Goal: Information Seeking & Learning: Learn about a topic

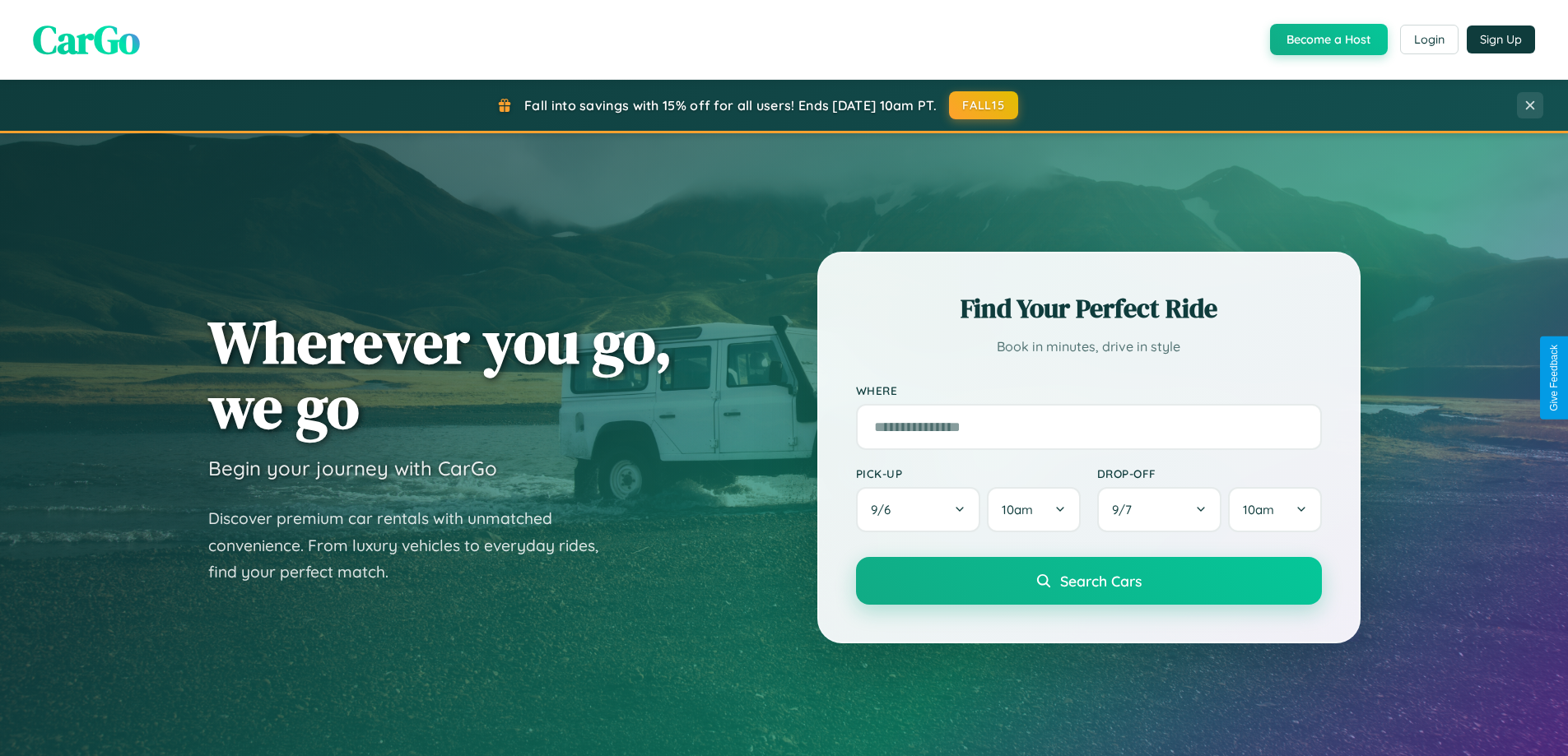
scroll to position [709, 0]
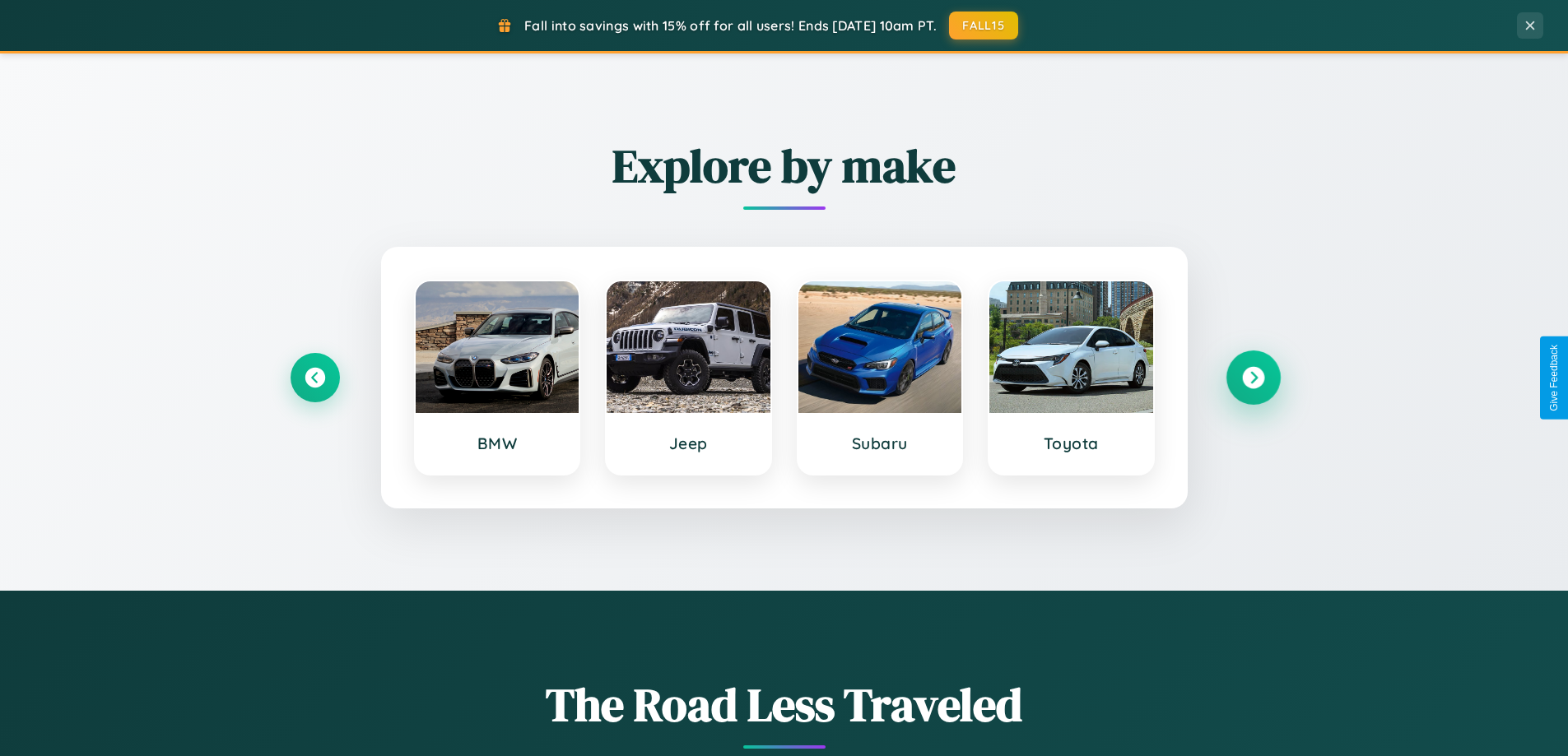
click at [1252, 378] on icon at bounding box center [1253, 378] width 22 height 22
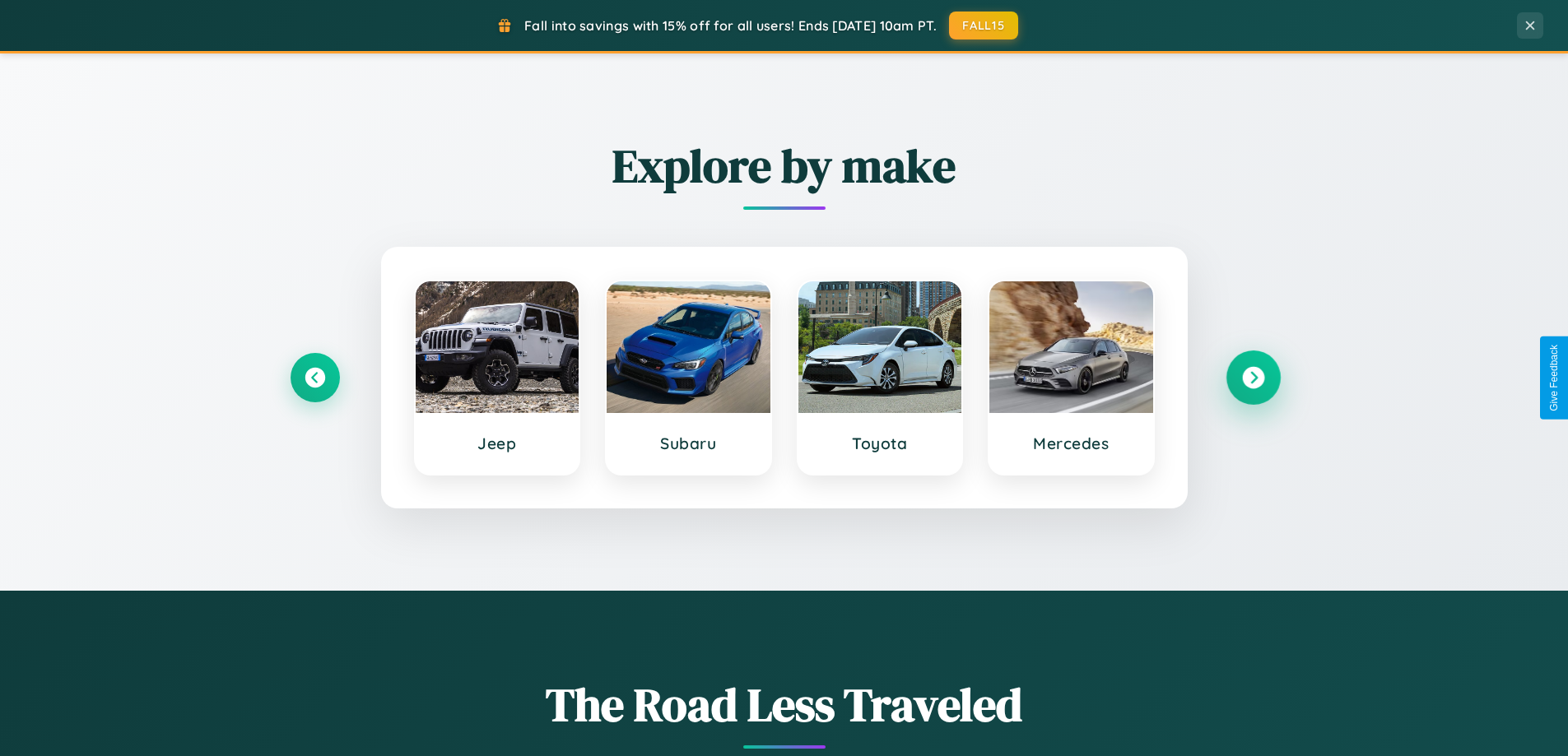
click at [1252, 378] on icon at bounding box center [1253, 378] width 22 height 22
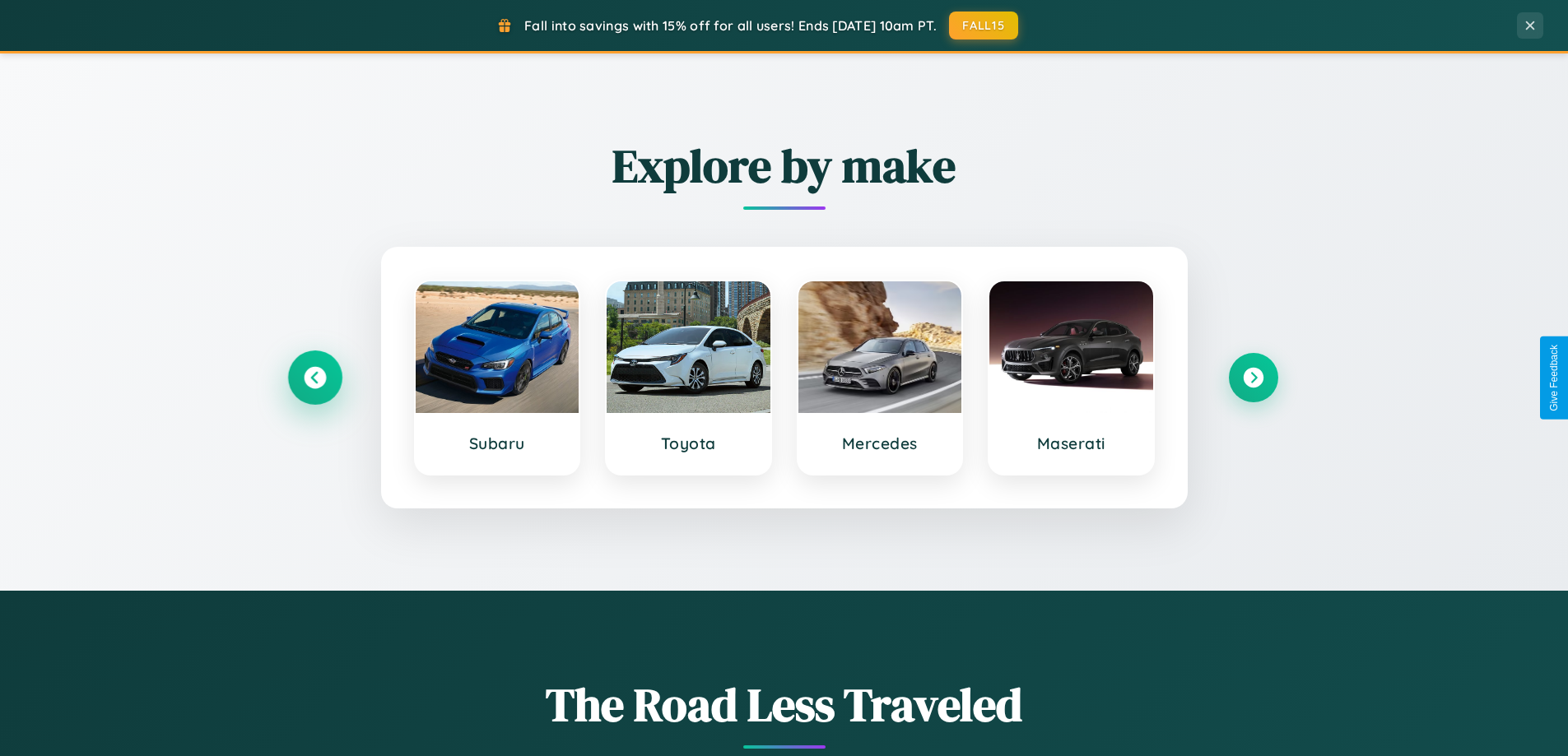
click at [315, 378] on icon at bounding box center [315, 378] width 22 height 22
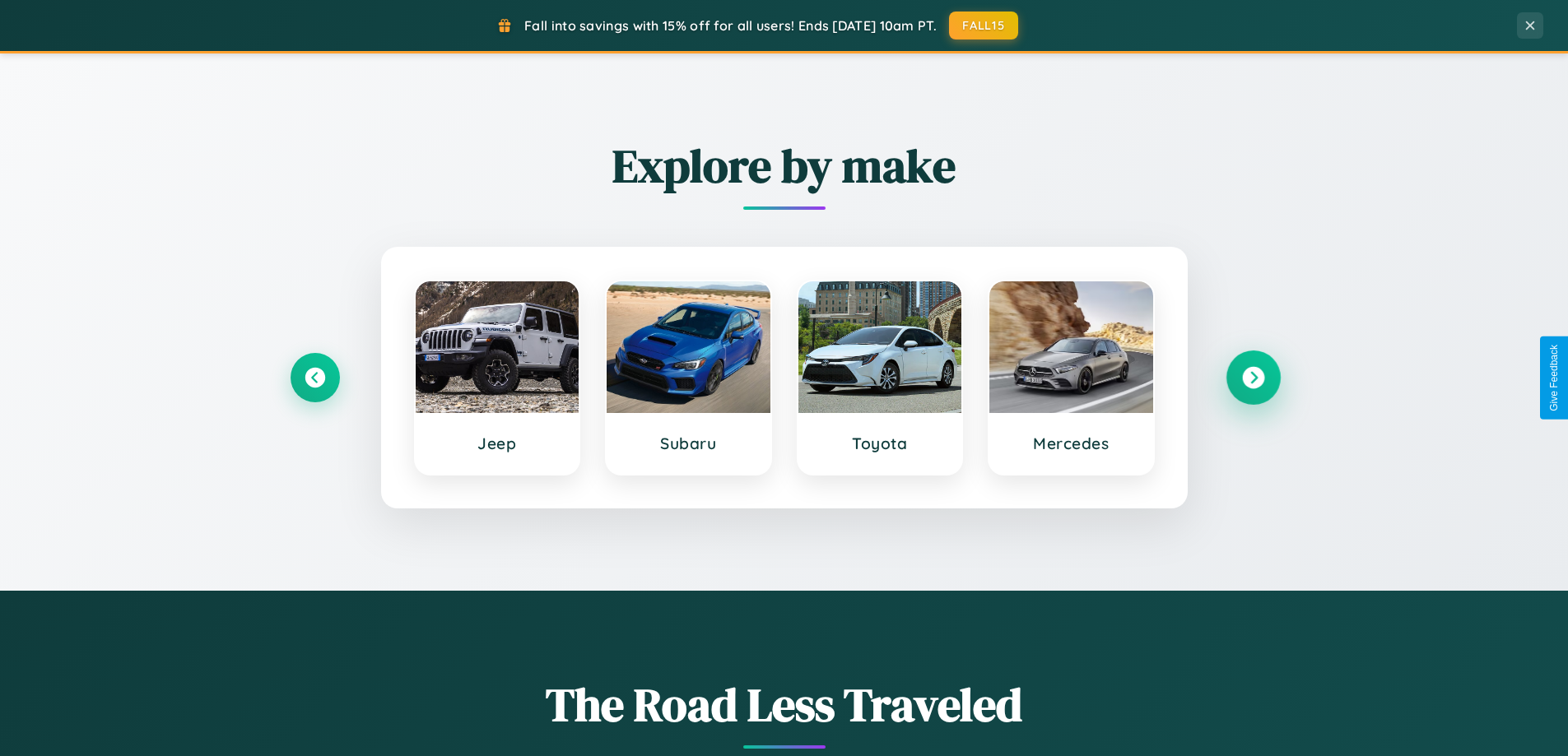
click at [1252, 378] on icon at bounding box center [1253, 378] width 22 height 22
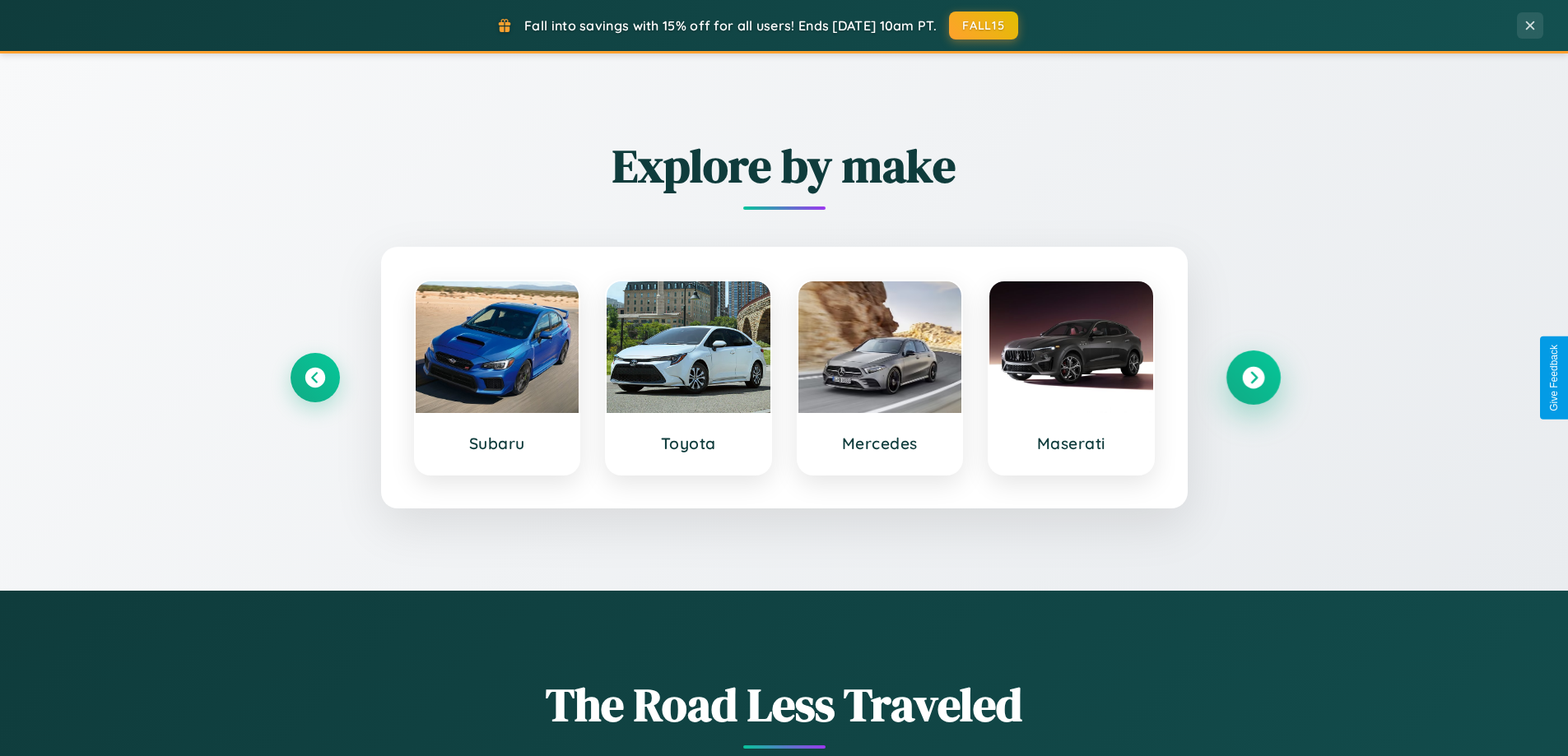
click at [1252, 378] on icon at bounding box center [1253, 378] width 22 height 22
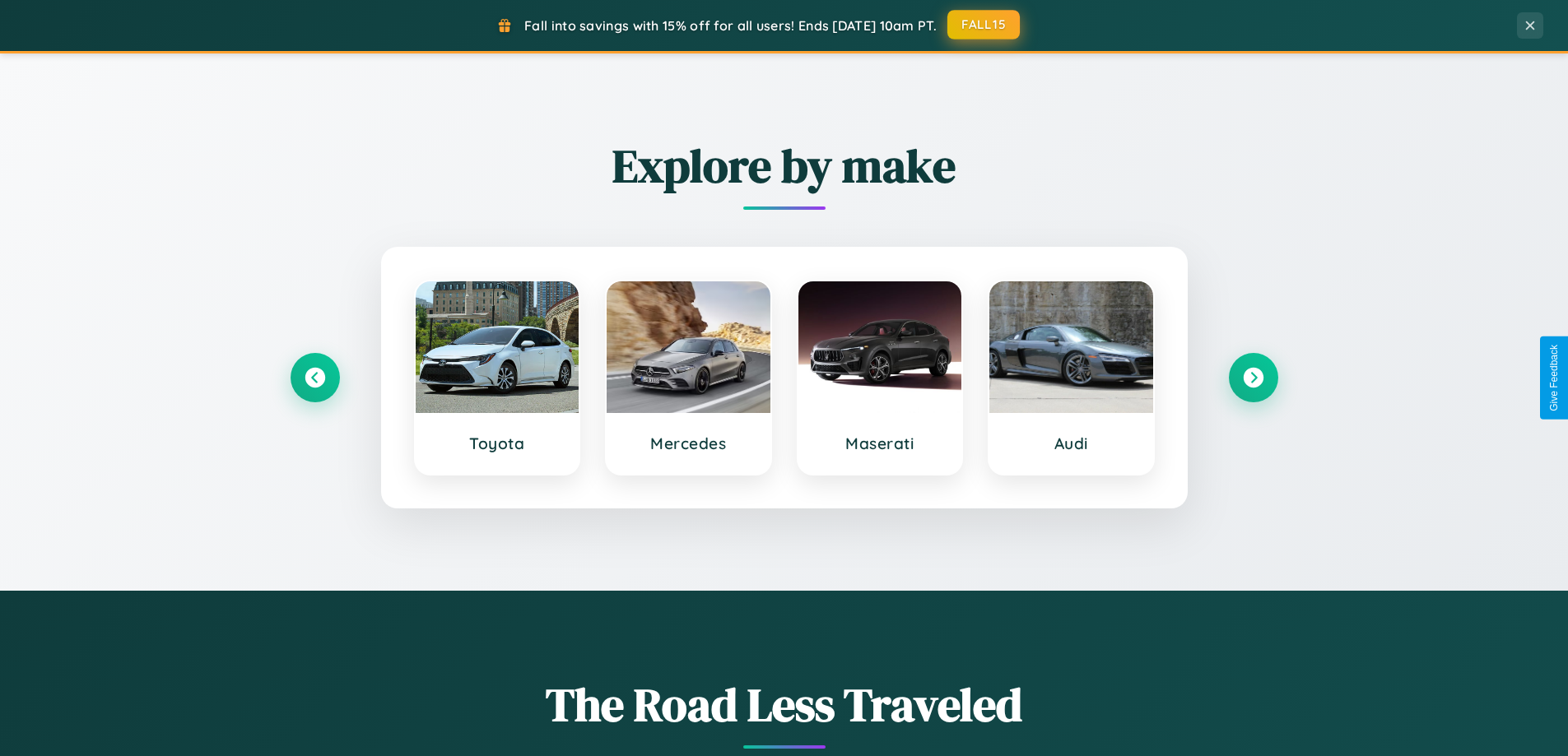
click at [984, 25] on button "FALL15" at bounding box center [983, 25] width 73 height 30
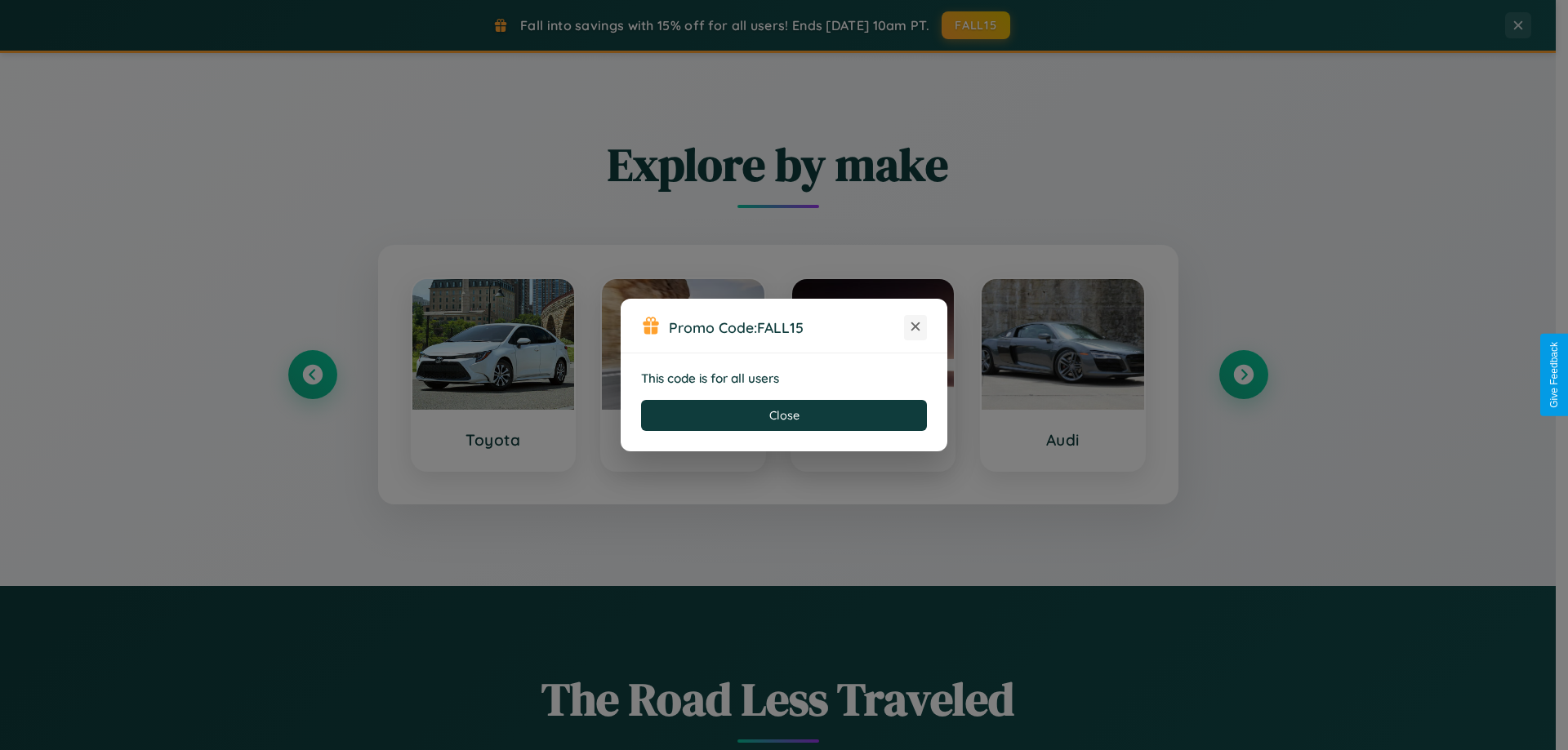
click at [916, 327] on icon at bounding box center [916, 327] width 17 height 17
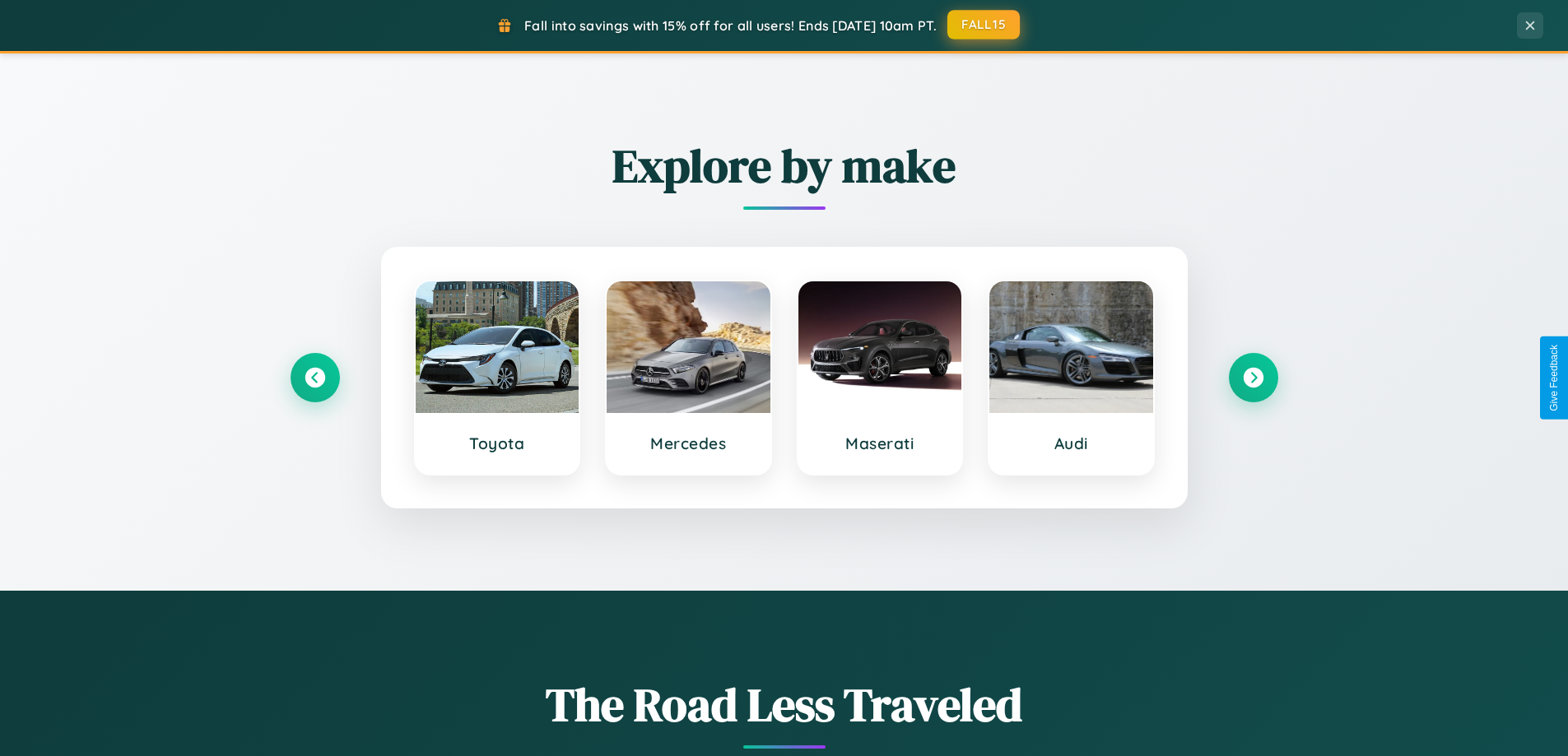
click at [984, 25] on button "FALL15" at bounding box center [983, 25] width 73 height 30
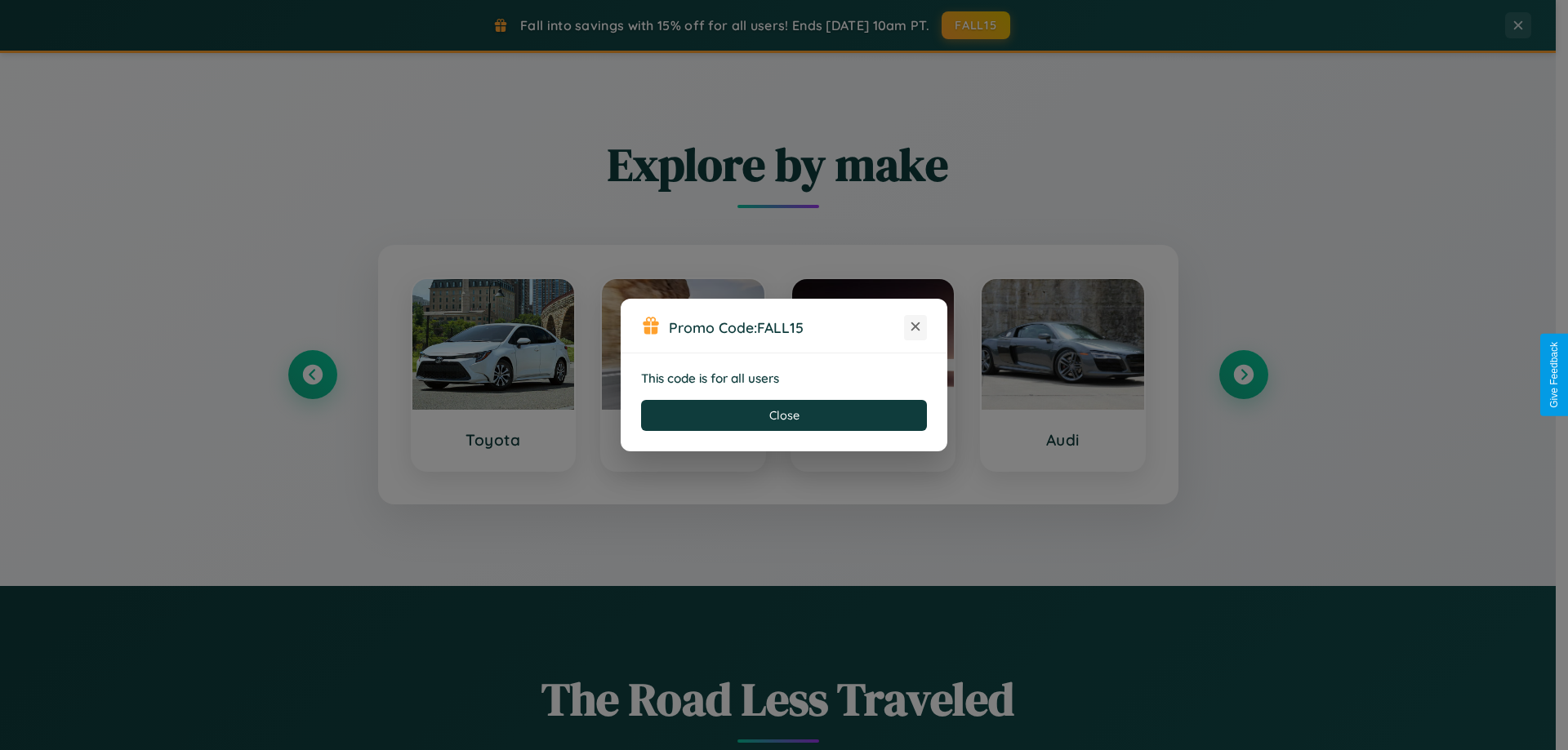
click at [916, 327] on icon at bounding box center [916, 327] width 17 height 17
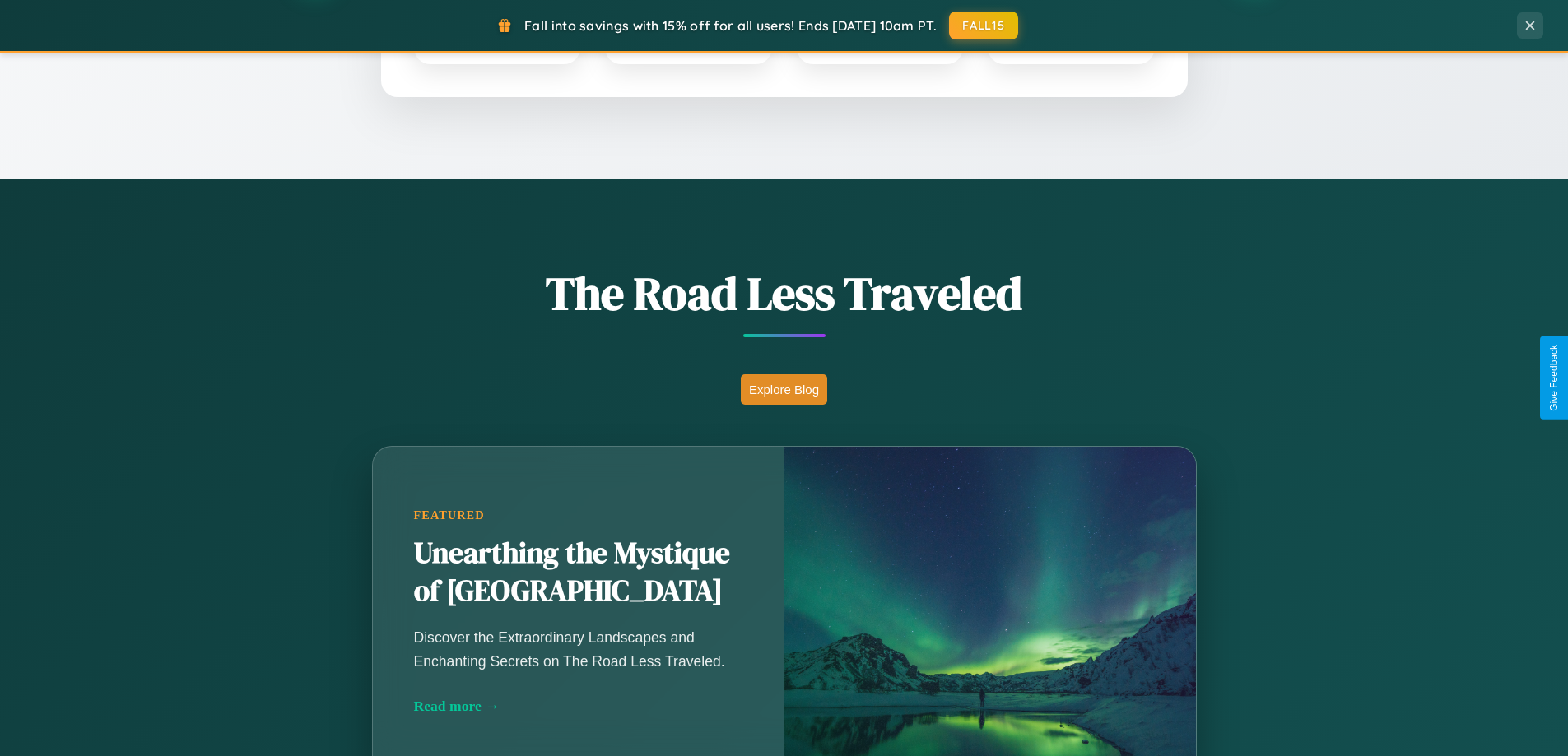
scroll to position [1132, 0]
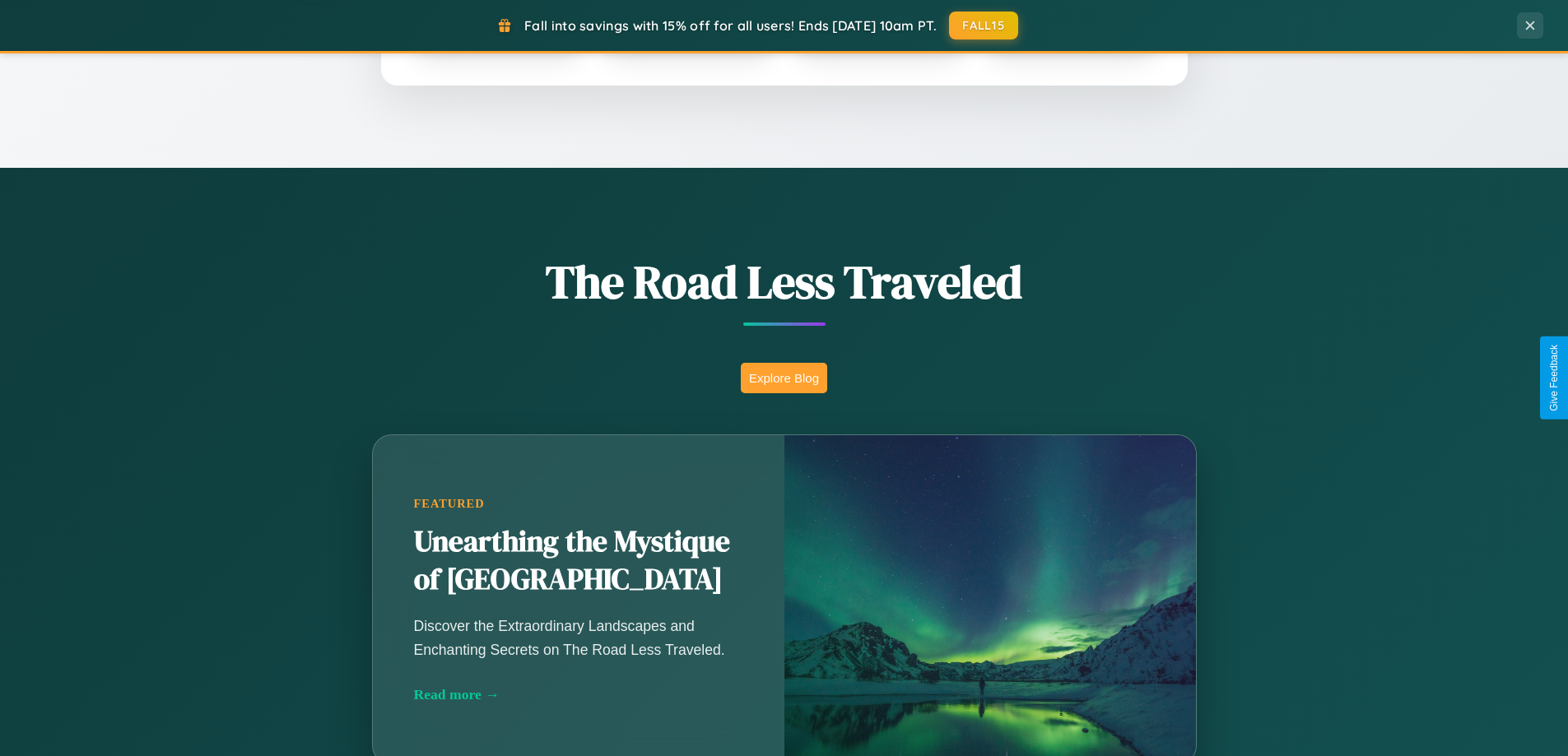
click at [783, 378] on button "Explore Blog" at bounding box center [783, 378] width 87 height 31
